Goal: Task Accomplishment & Management: Use online tool/utility

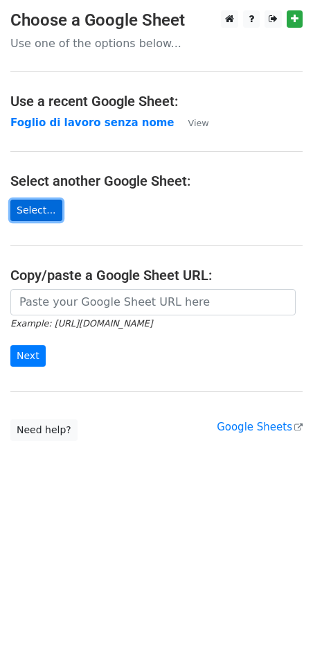
click at [47, 211] on link "Select..." at bounding box center [36, 210] width 52 height 21
click at [46, 207] on link "Select..." at bounding box center [36, 210] width 52 height 21
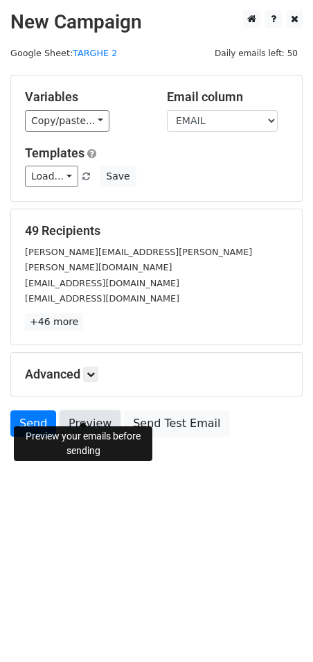
click at [88, 410] on link "Preview" at bounding box center [90, 423] width 61 height 26
click at [95, 410] on link "Preview" at bounding box center [90, 423] width 61 height 26
click at [98, 410] on link "Preview" at bounding box center [90, 423] width 61 height 26
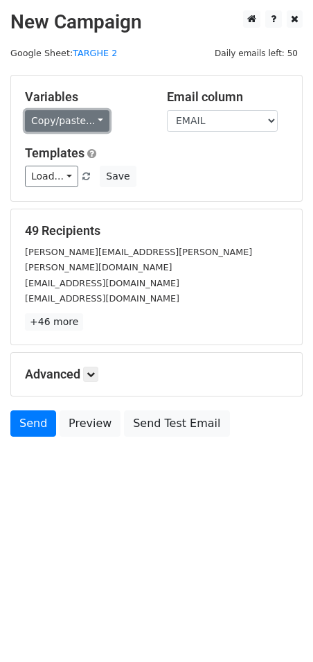
click at [44, 116] on link "Copy/paste..." at bounding box center [67, 120] width 85 height 21
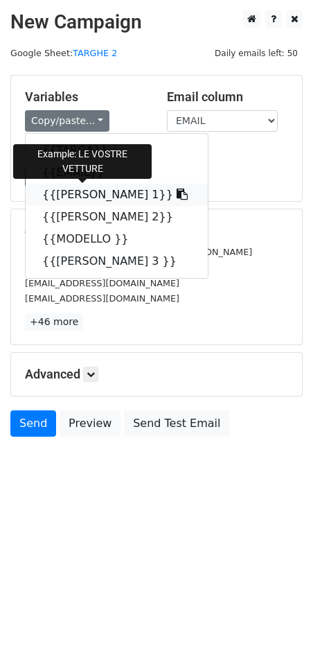
click at [177, 193] on icon at bounding box center [182, 193] width 11 height 11
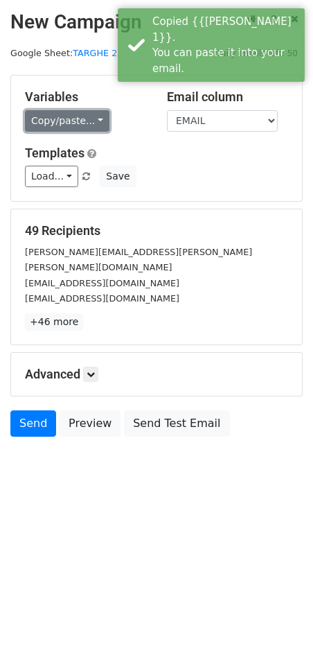
click at [67, 126] on link "Copy/paste..." at bounding box center [67, 120] width 85 height 21
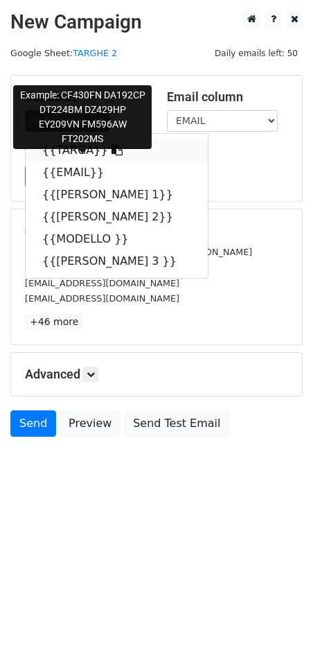
click at [112, 154] on icon at bounding box center [117, 149] width 11 height 11
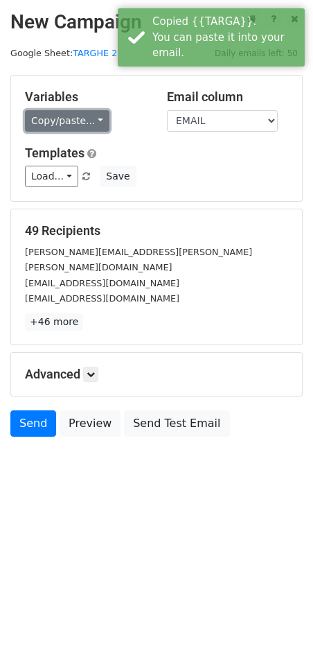
click at [73, 123] on link "Copy/paste..." at bounding box center [67, 120] width 85 height 21
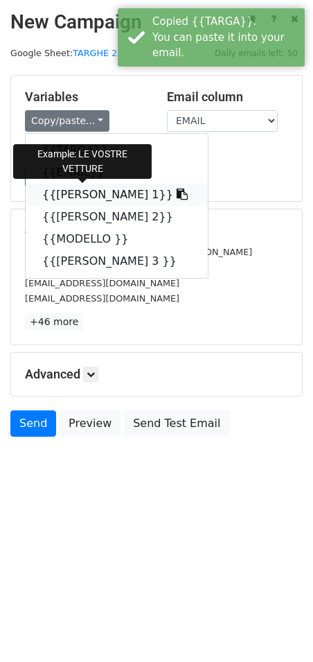
click at [177, 195] on icon at bounding box center [182, 193] width 11 height 11
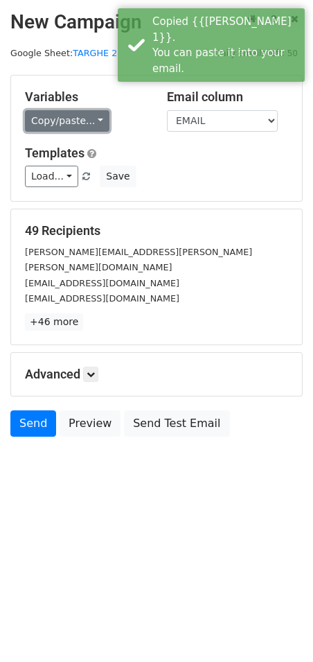
click at [89, 123] on link "Copy/paste..." at bounding box center [67, 120] width 85 height 21
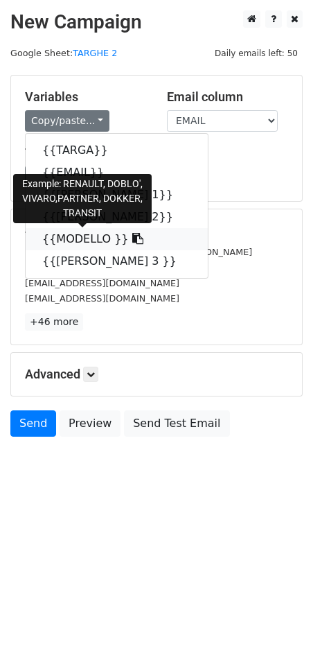
click at [132, 237] on icon at bounding box center [137, 238] width 11 height 11
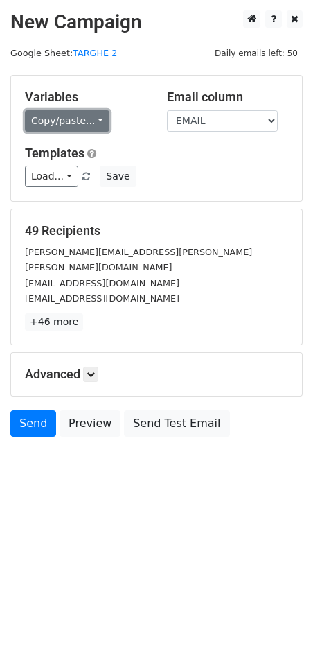
click at [70, 121] on link "Copy/paste..." at bounding box center [67, 120] width 85 height 21
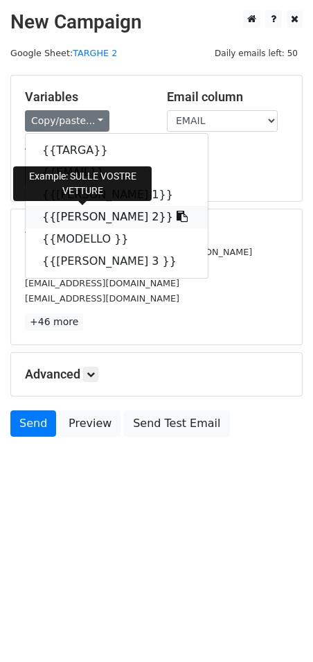
click at [177, 216] on icon at bounding box center [182, 216] width 11 height 11
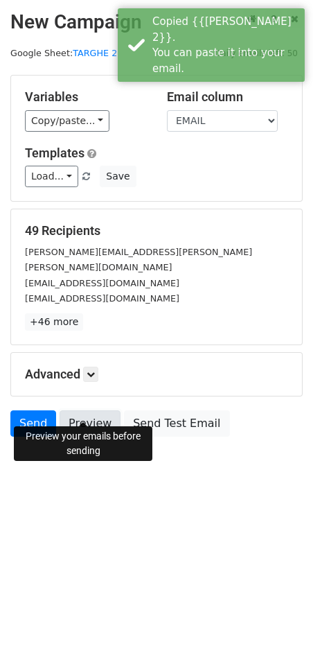
click at [86, 410] on link "Preview" at bounding box center [90, 423] width 61 height 26
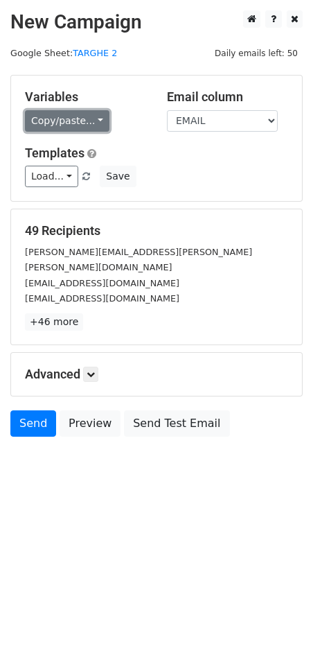
click at [56, 118] on link "Copy/paste..." at bounding box center [67, 120] width 85 height 21
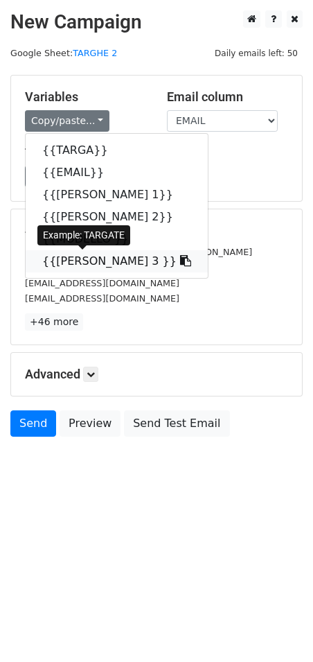
click at [180, 260] on icon at bounding box center [185, 260] width 11 height 11
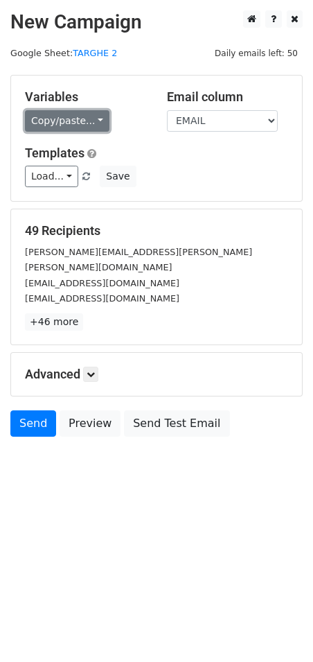
click at [64, 118] on link "Copy/paste..." at bounding box center [67, 120] width 85 height 21
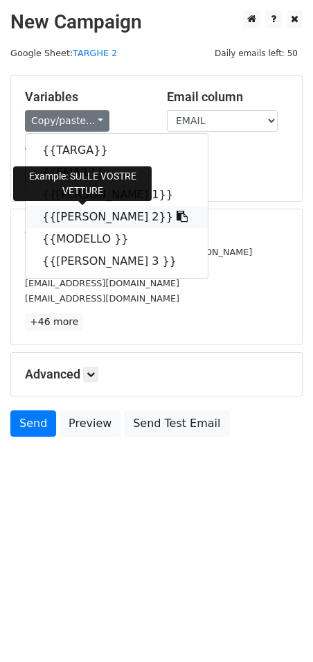
click at [177, 222] on icon at bounding box center [182, 216] width 11 height 11
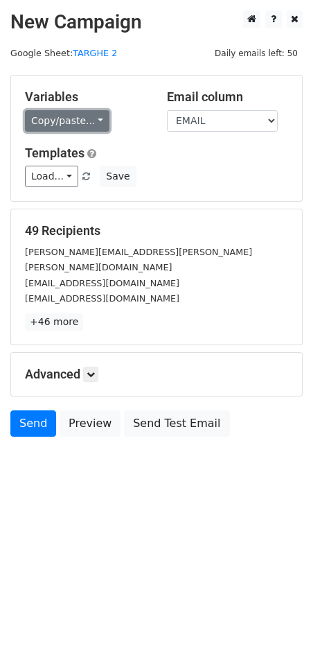
click at [92, 128] on link "Copy/paste..." at bounding box center [67, 120] width 85 height 21
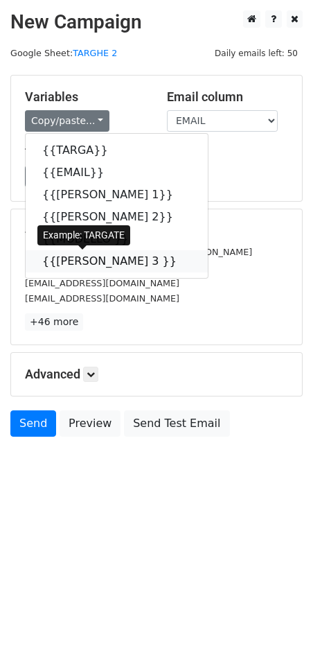
click at [180, 263] on icon at bounding box center [185, 260] width 11 height 11
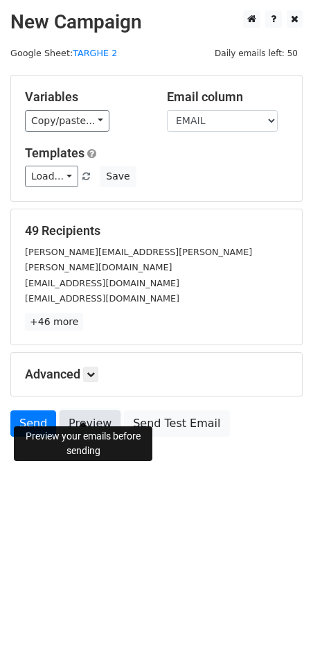
click at [87, 410] on link "Preview" at bounding box center [90, 423] width 61 height 26
click at [94, 410] on link "Preview" at bounding box center [90, 423] width 61 height 26
click at [97, 410] on link "Preview" at bounding box center [90, 423] width 61 height 26
click at [92, 410] on link "Preview" at bounding box center [90, 423] width 61 height 26
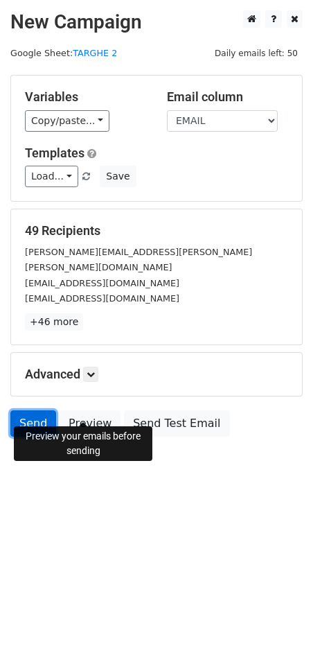
click at [39, 410] on link "Send" at bounding box center [33, 423] width 46 height 26
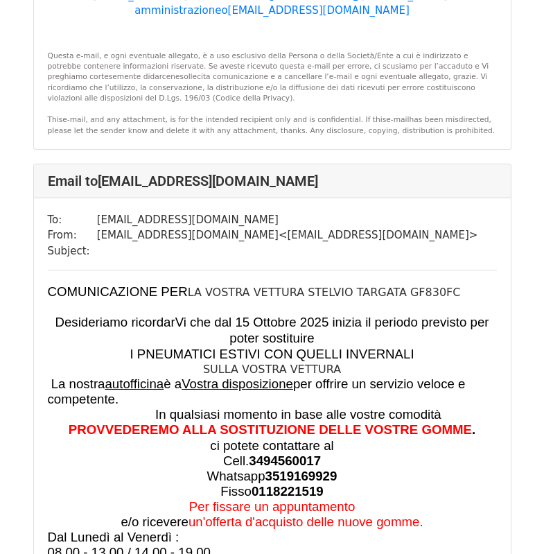
scroll to position [970, 0]
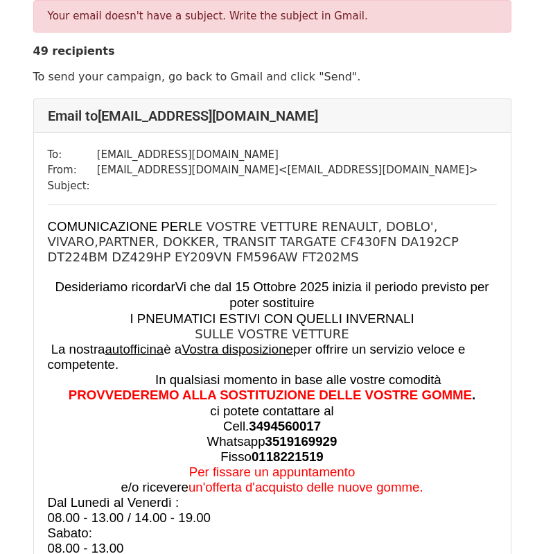
scroll to position [69, 0]
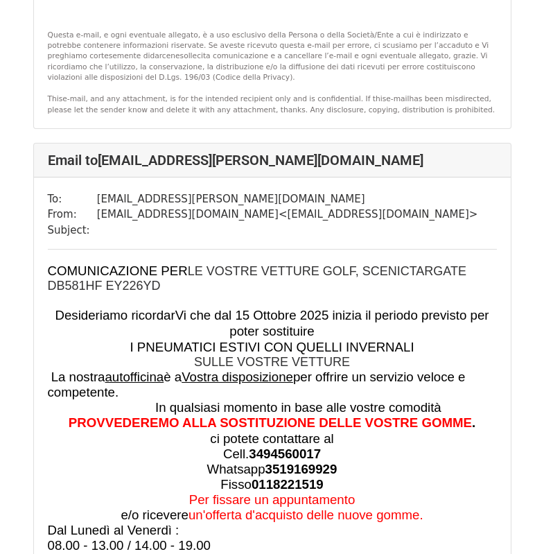
scroll to position [3048, 0]
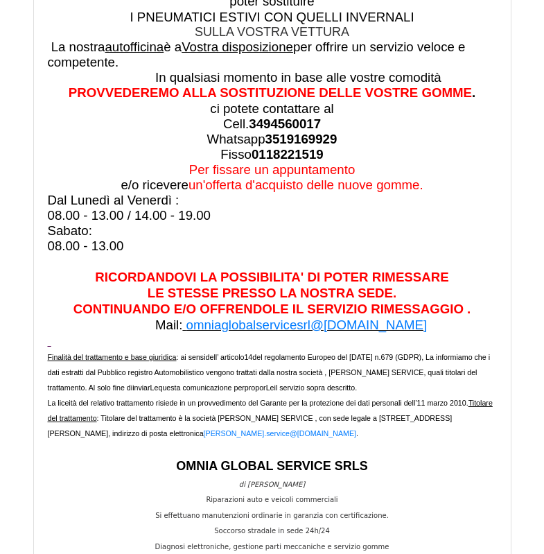
scroll to position [45306, 0]
